Goal: Information Seeking & Learning: Stay updated

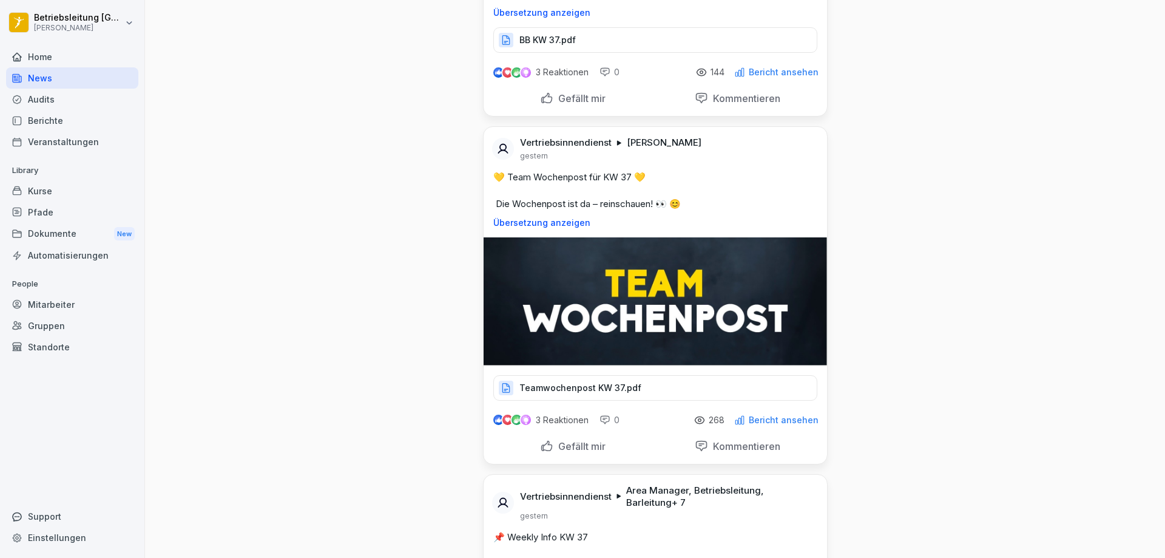
scroll to position [607, 0]
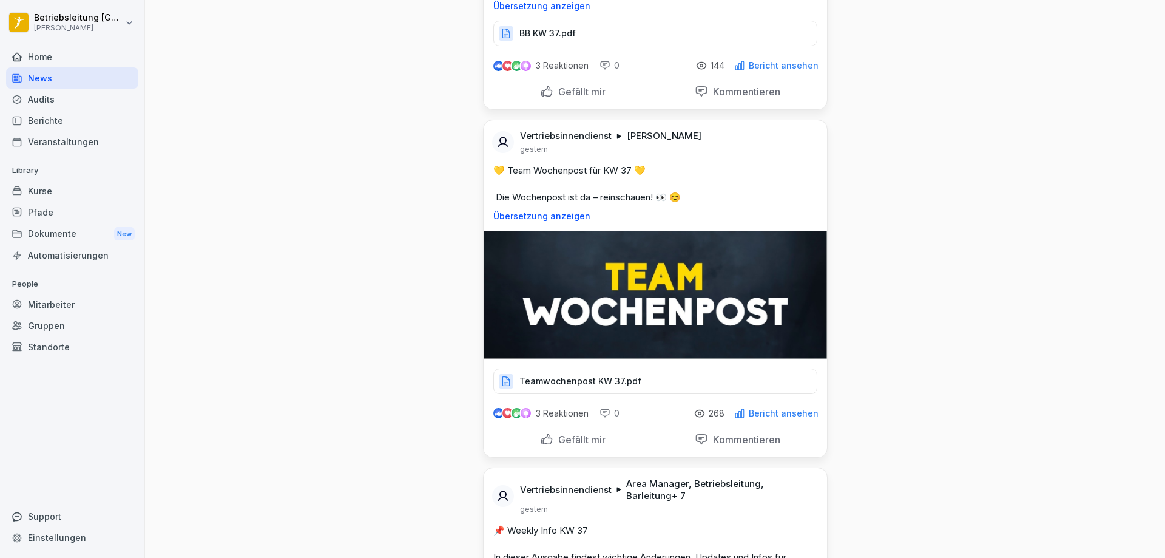
click at [567, 382] on p "Teamwochenpost KW 37.pdf" at bounding box center [580, 381] width 122 height 12
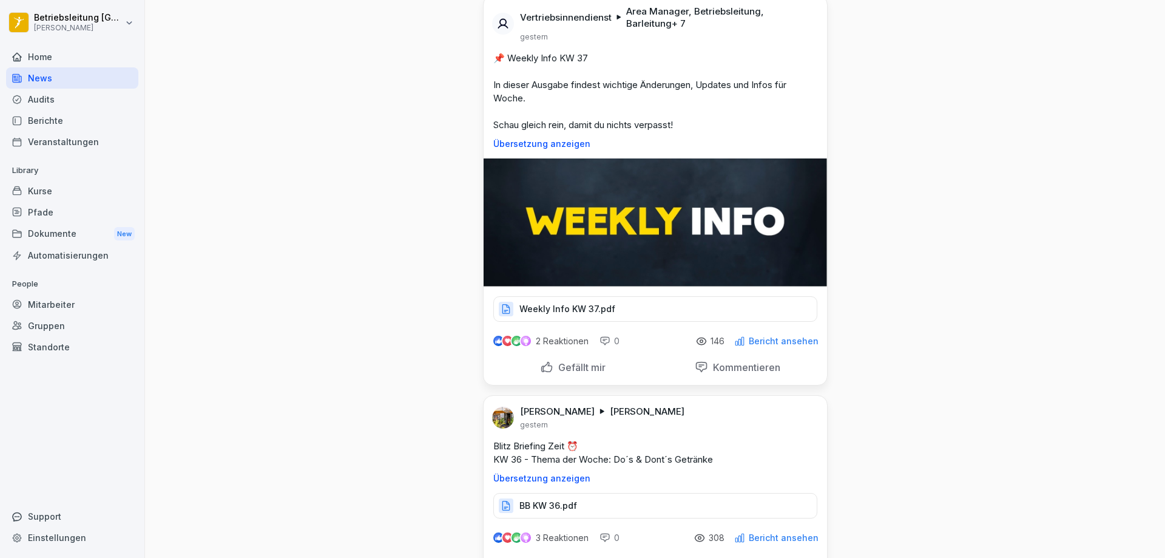
scroll to position [1092, 0]
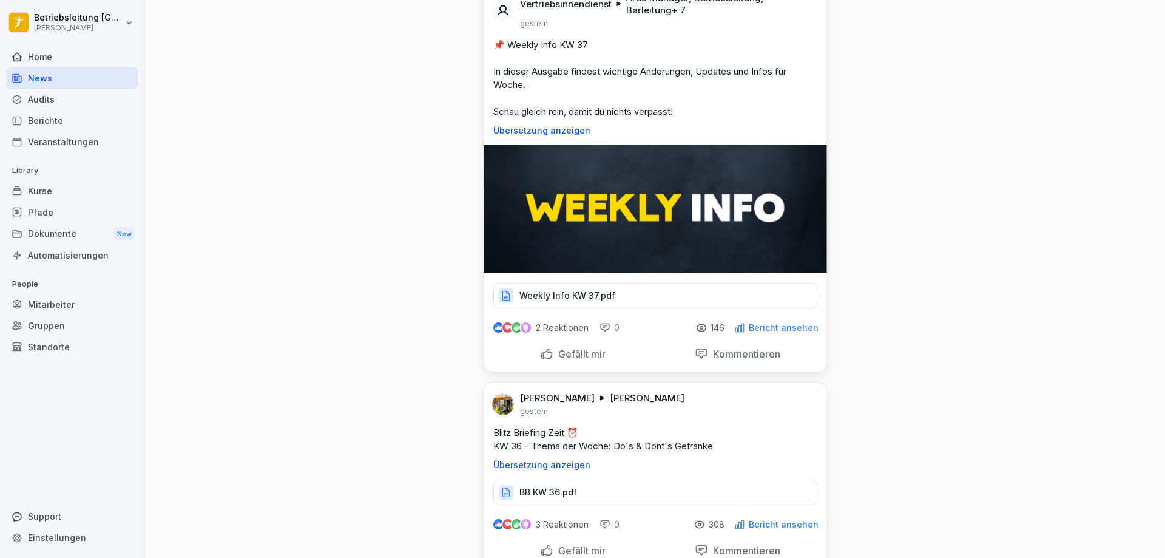
click at [548, 289] on p "Weekly Info KW 37.pdf" at bounding box center [567, 295] width 96 height 12
click at [655, 293] on div "Weekly Info KW 37.pdf" at bounding box center [655, 295] width 324 height 25
click at [906, 269] on div "News Neues Update Vertriebsinnendienst [PERSON_NAME] vor 1 Stunde 🍸 10 Weisheit…" at bounding box center [655, 456] width 1020 height 3097
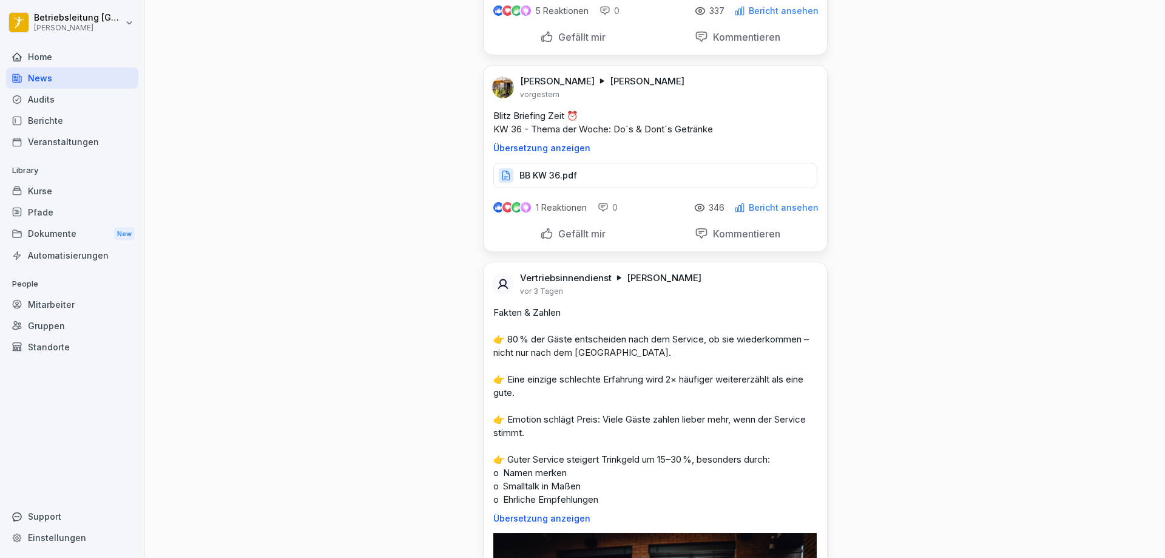
scroll to position [2184, 0]
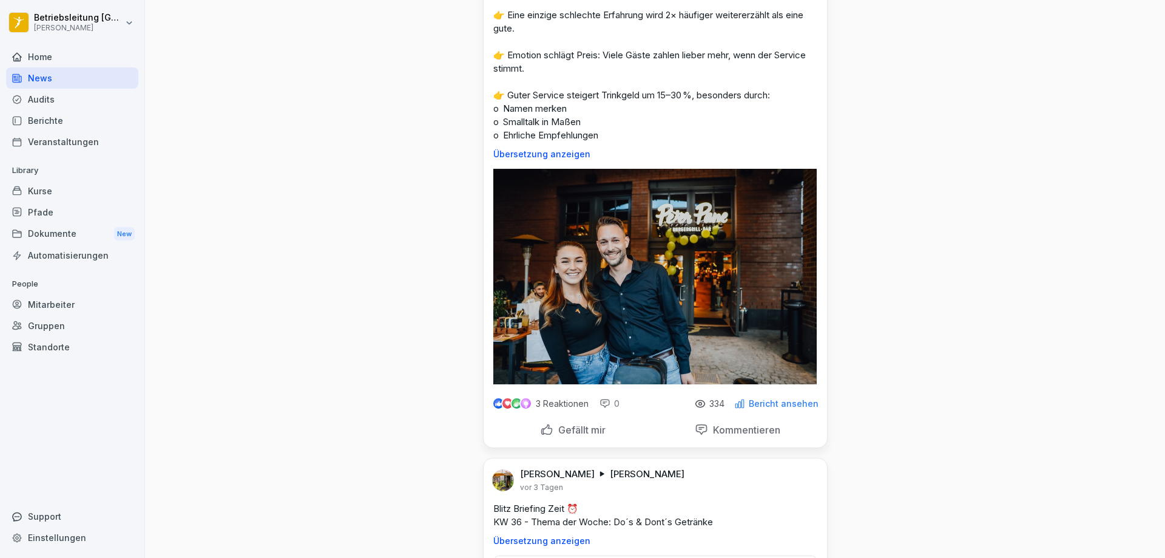
click at [67, 112] on div "Berichte" at bounding box center [72, 120] width 132 height 21
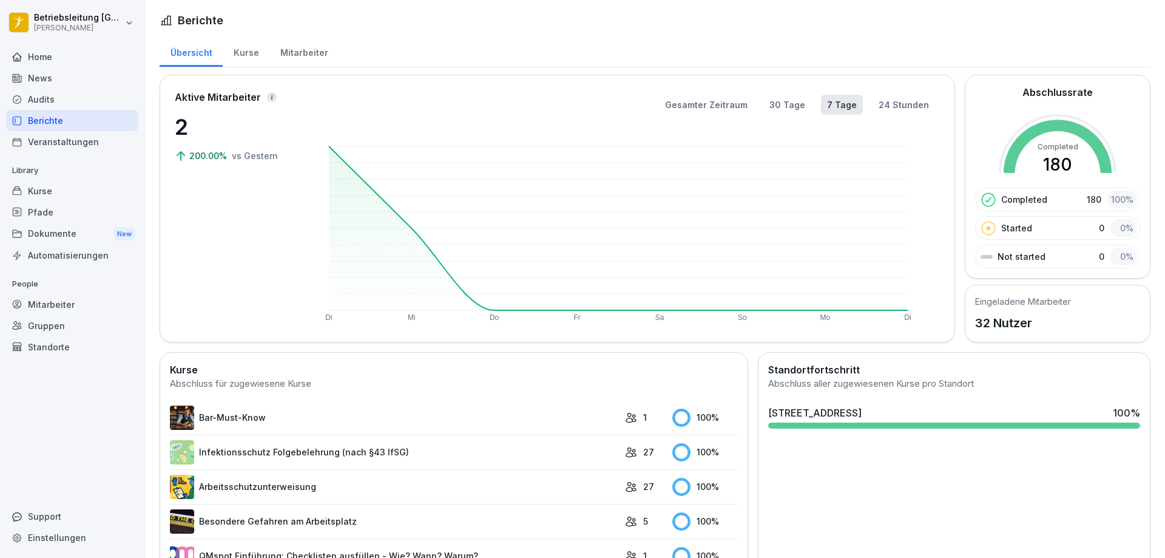
click at [286, 51] on div "Mitarbeiter" at bounding box center [303, 51] width 69 height 31
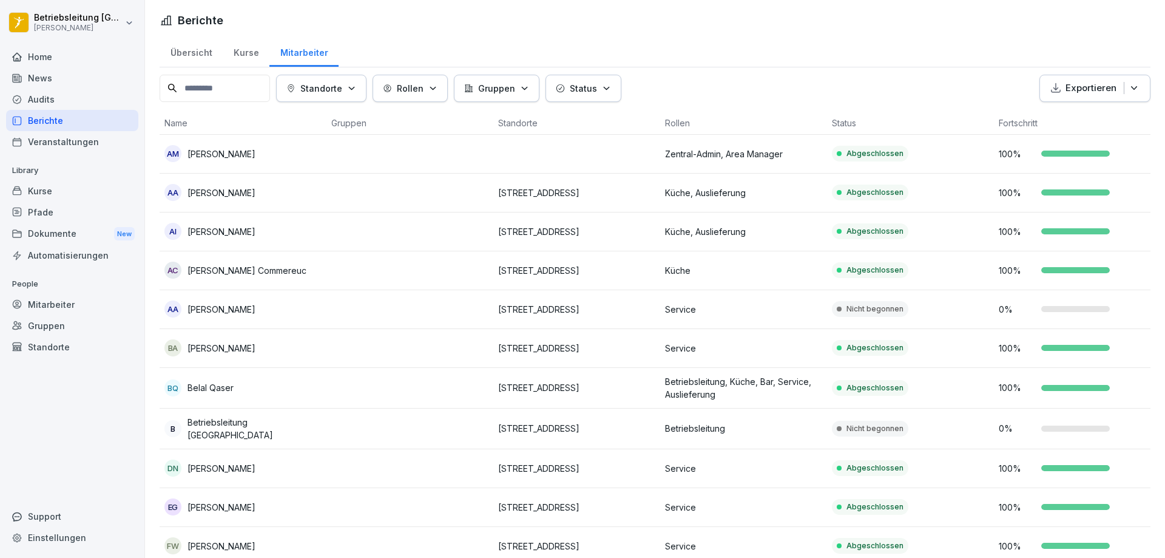
click at [204, 55] on div "Übersicht" at bounding box center [191, 51] width 63 height 31
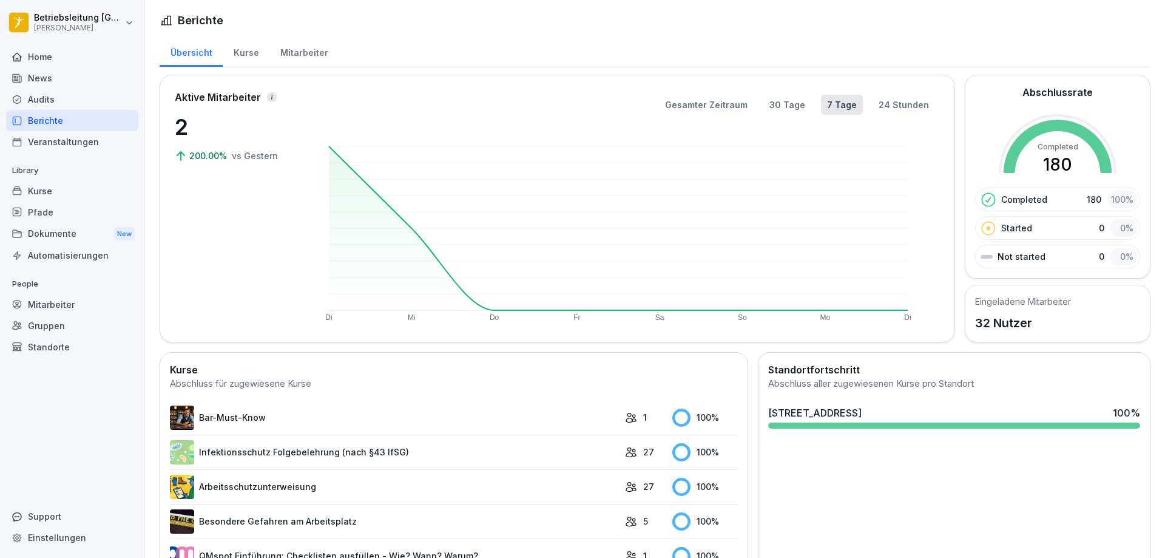
click at [289, 59] on div "Mitarbeiter" at bounding box center [303, 51] width 69 height 31
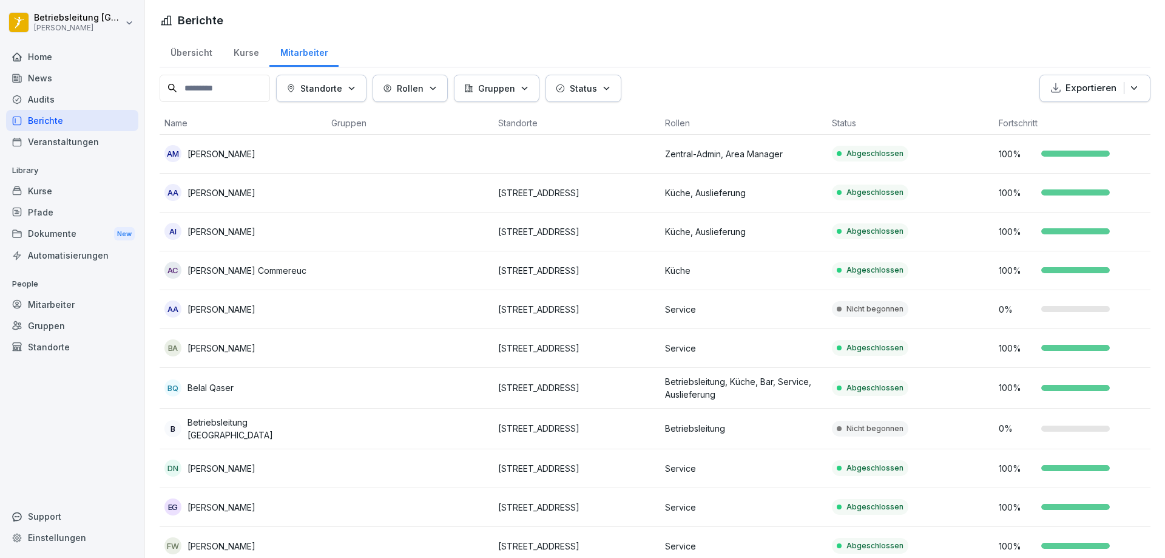
click at [33, 54] on div "Home" at bounding box center [72, 56] width 132 height 21
